Goal: Information Seeking & Learning: Check status

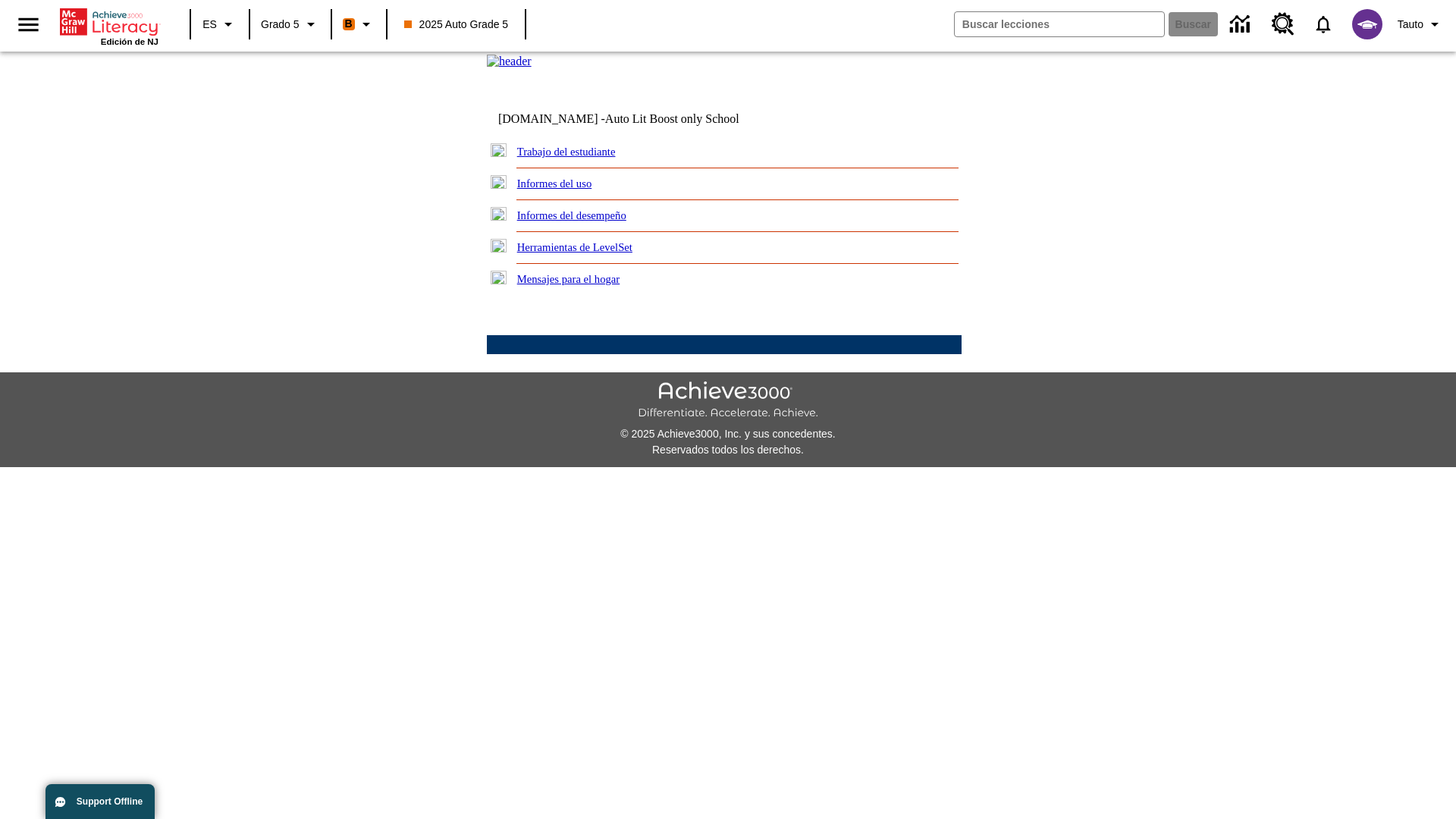
click at [592, 221] on link "Informes del desempeño" at bounding box center [572, 215] width 110 height 12
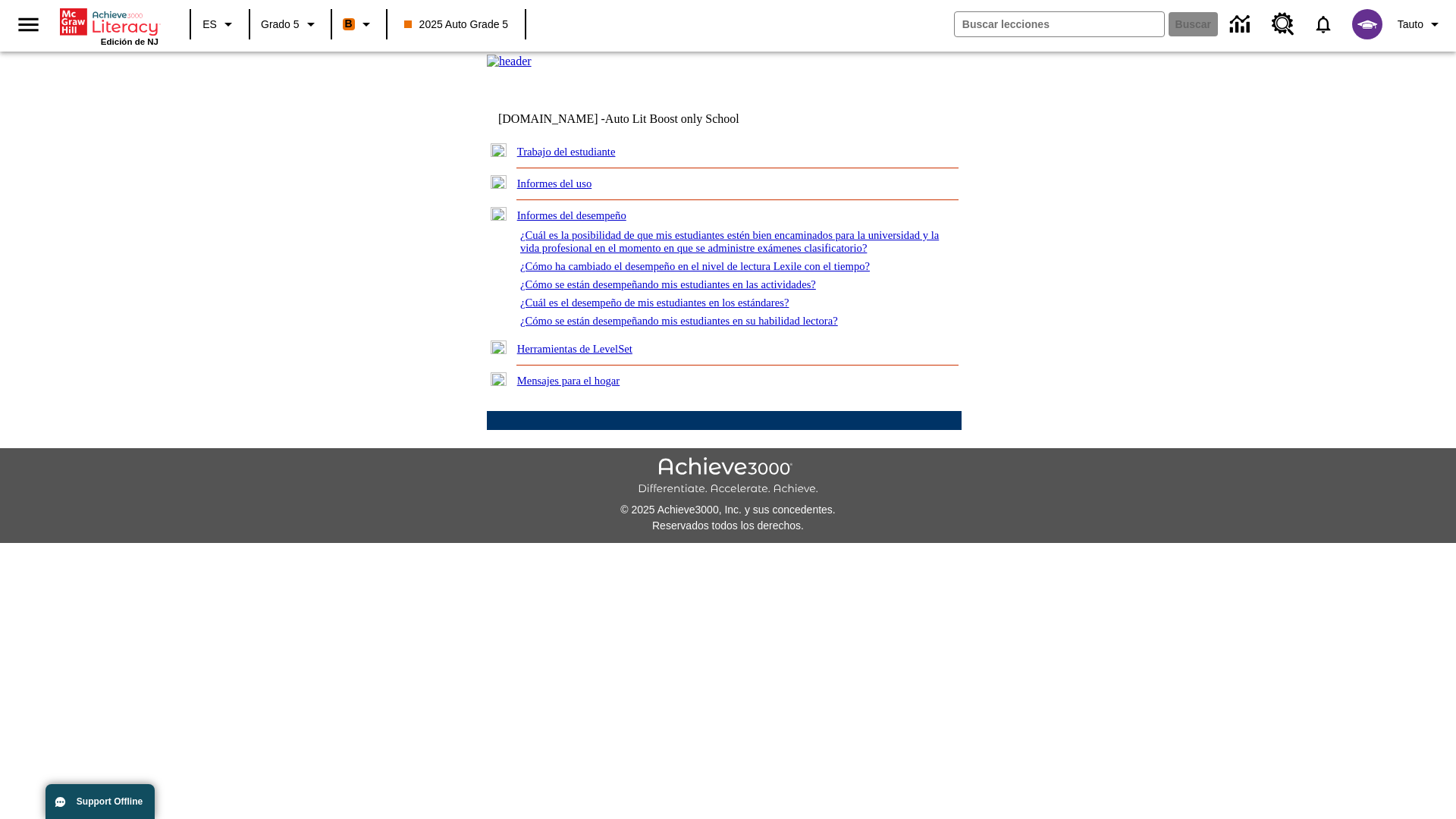
click at [706, 327] on link "¿Cómo se están desempeñando mis estudiantes en su habilidad lectora?" at bounding box center [679, 320] width 318 height 12
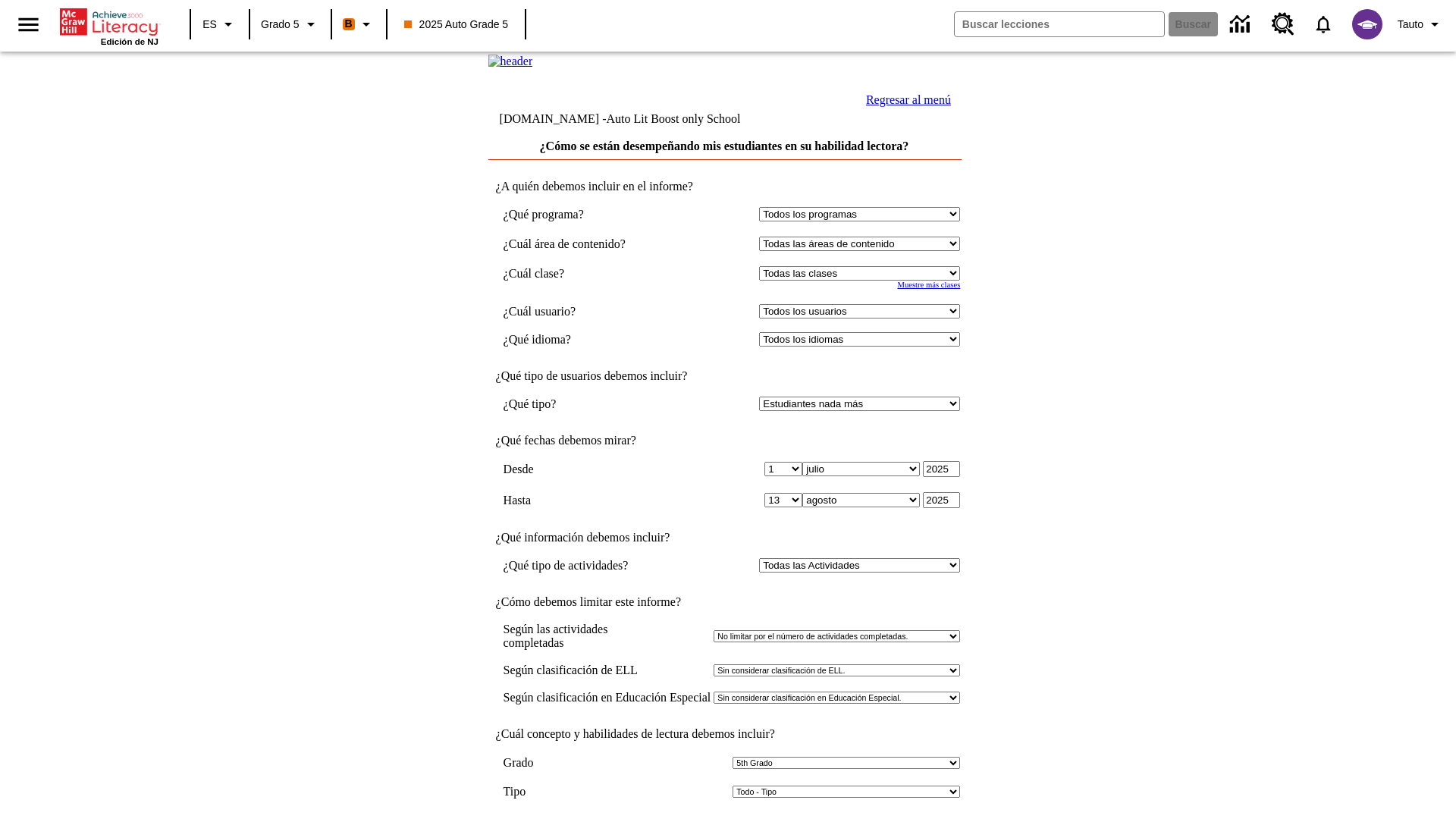
select select "11133131"
click at [863, 319] on select "Todos los usuarios Cat, Sautoen Cat, Sautoes Cat, Sautoss Donotlogin, Sautoen T…" at bounding box center [860, 311] width 201 height 15
select select "21437107"
click at [725, 818] on input "Ver Informe" at bounding box center [724, 835] width 69 height 16
